Goal: Information Seeking & Learning: Learn about a topic

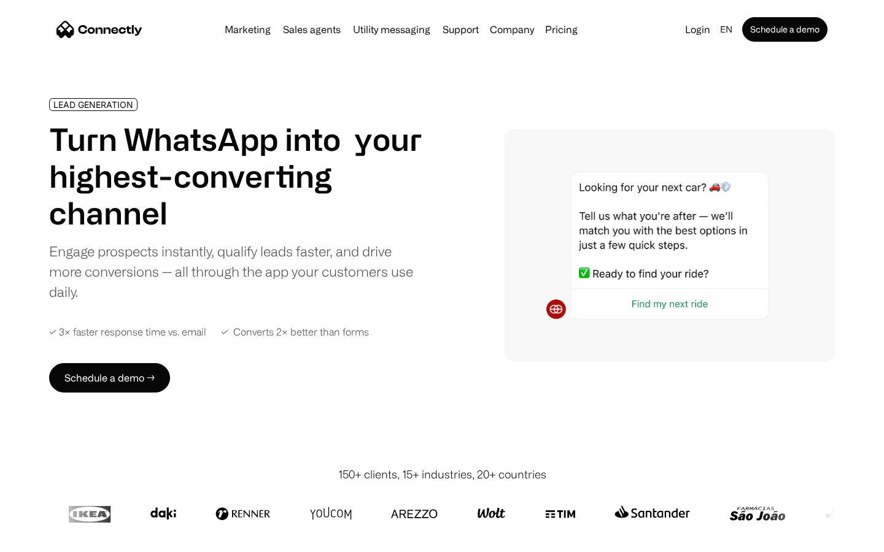
scroll to position [4130, 0]
